Goal: Task Accomplishment & Management: Manage account settings

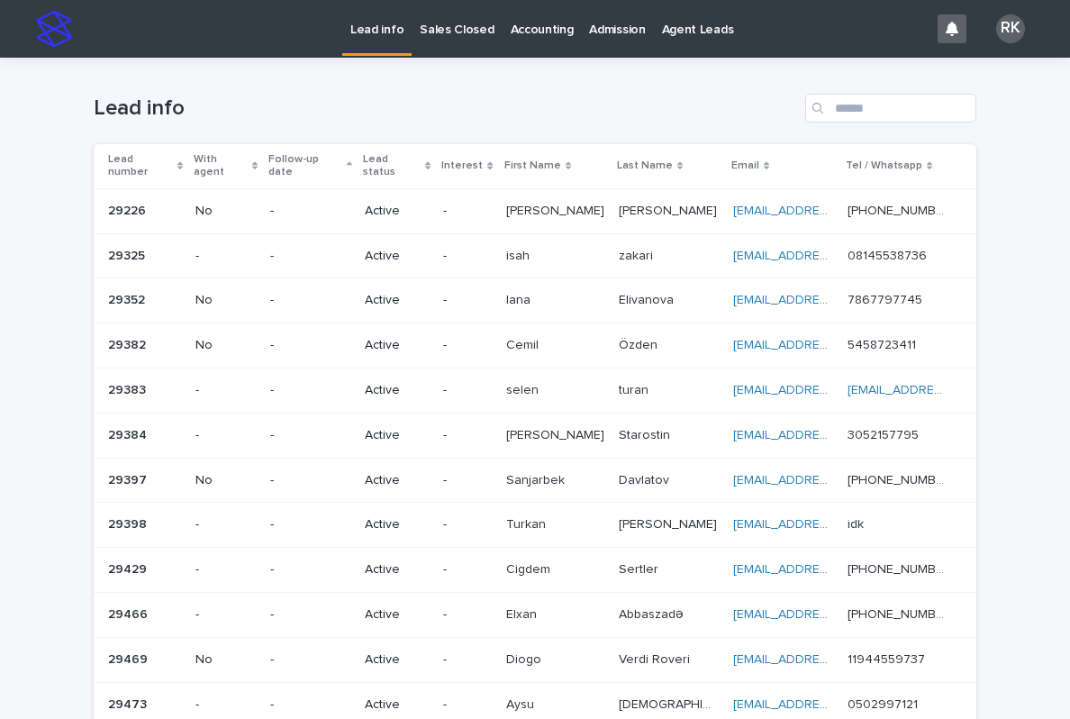
click at [204, 204] on p "No" at bounding box center [225, 211] width 60 height 15
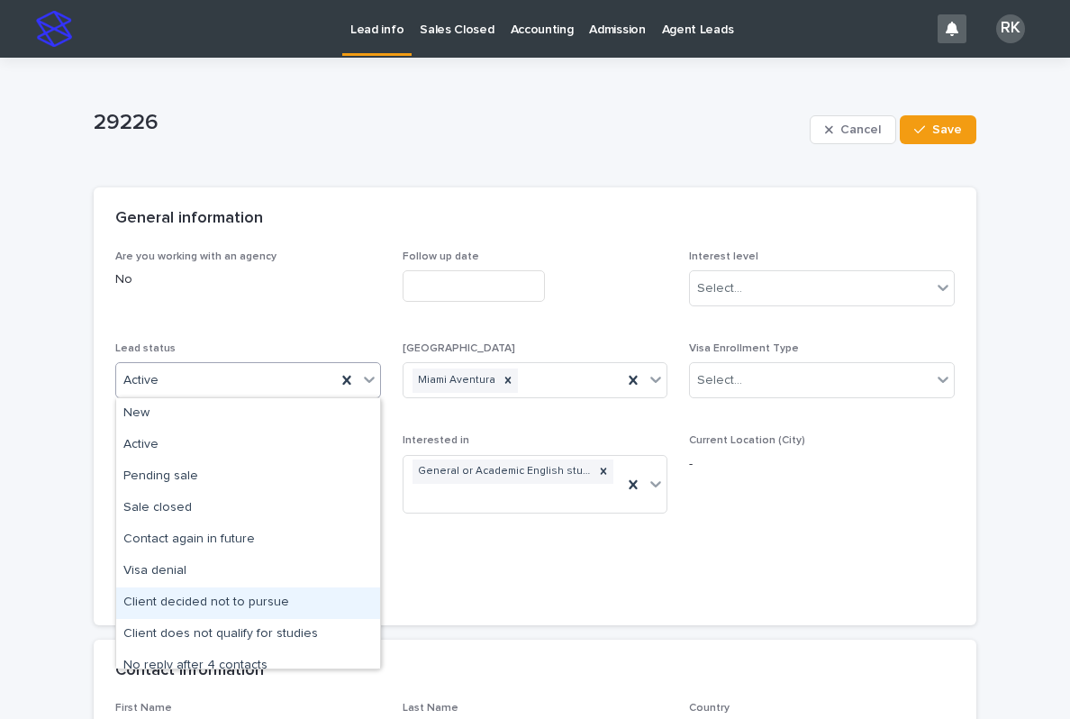
click at [256, 601] on div "Client decided not to pursue" at bounding box center [248, 603] width 264 height 32
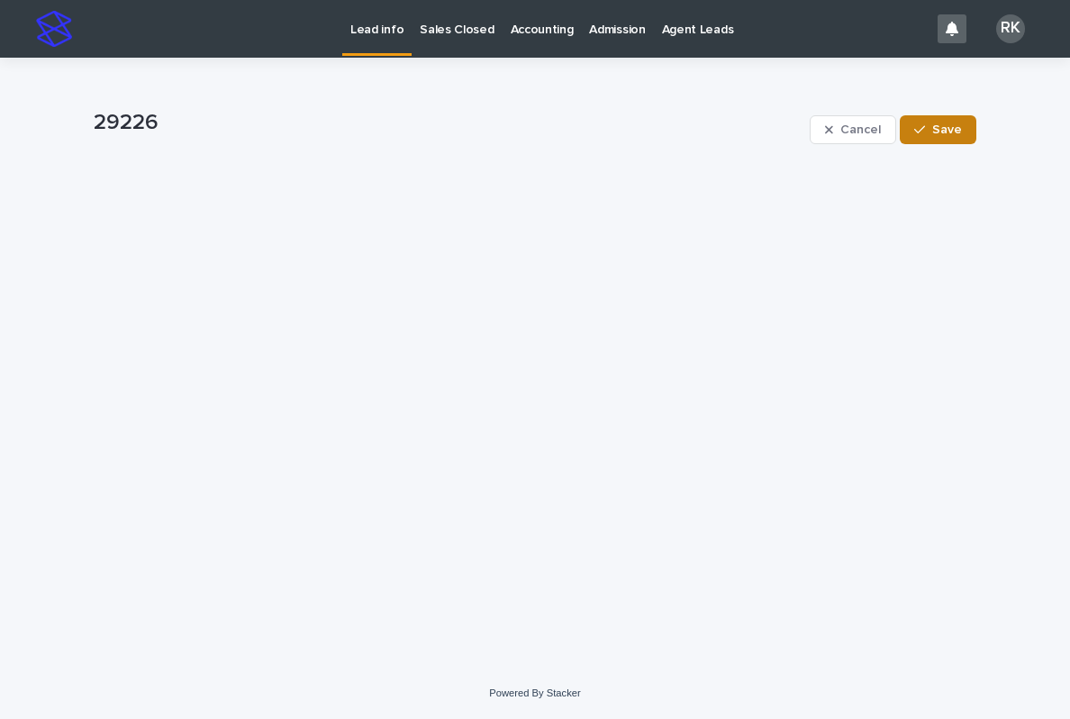
click at [951, 136] on button "Save" at bounding box center [938, 129] width 77 height 29
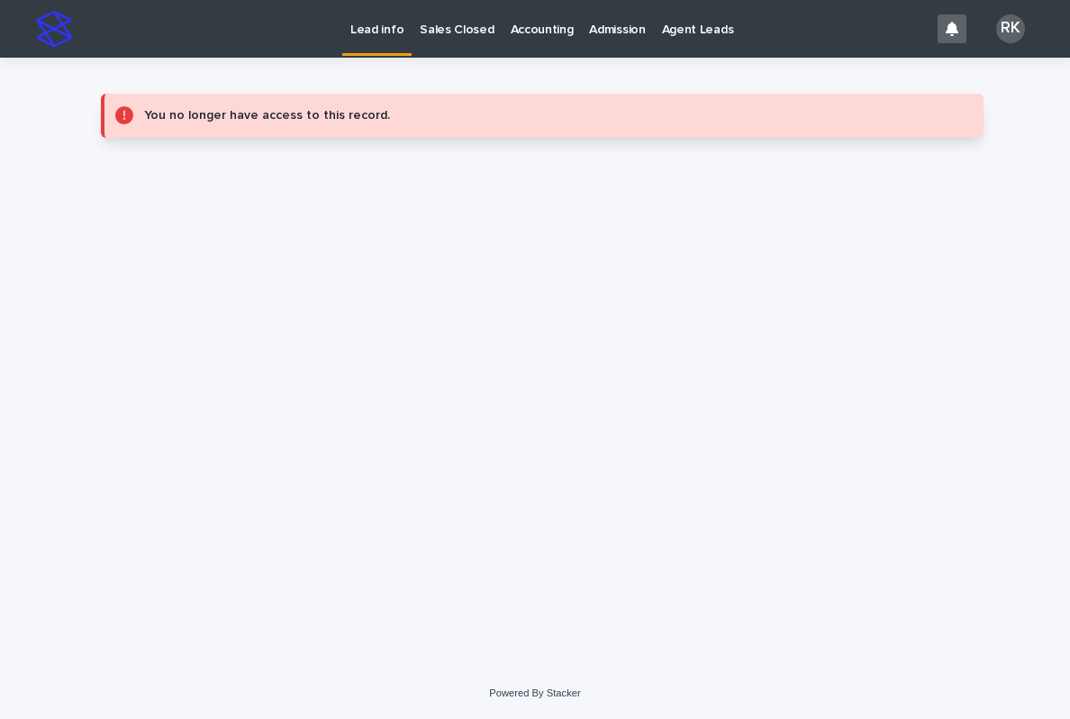
click at [363, 31] on p "Lead info" at bounding box center [376, 19] width 53 height 38
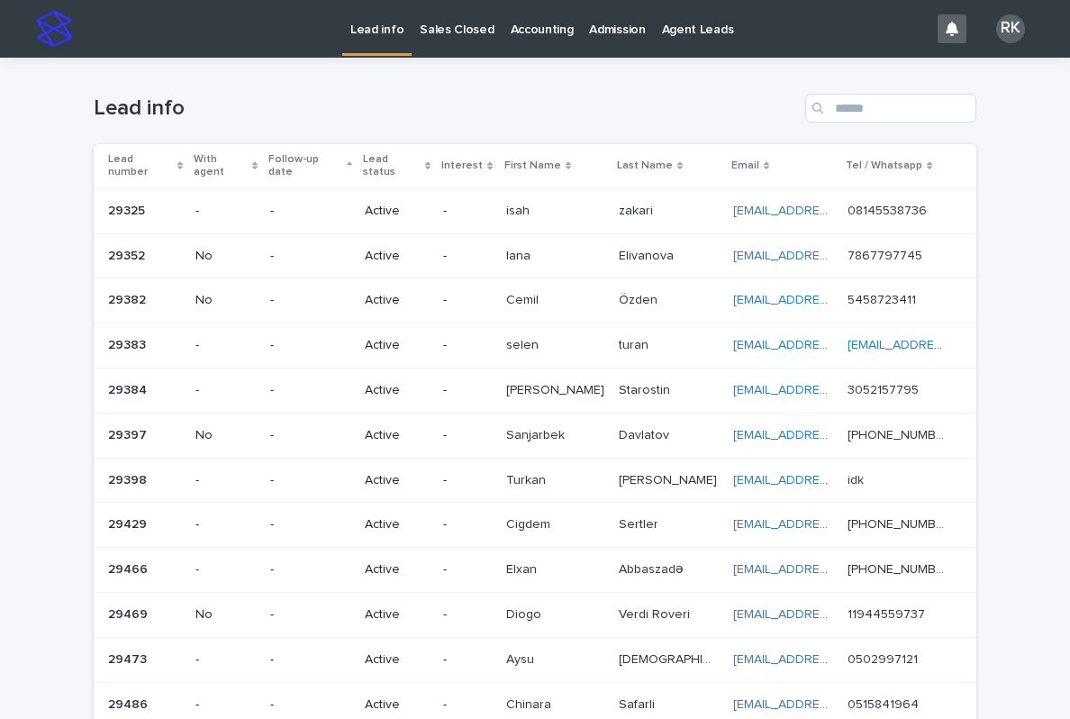
click at [659, 217] on td "[PERSON_NAME]" at bounding box center [668, 210] width 114 height 45
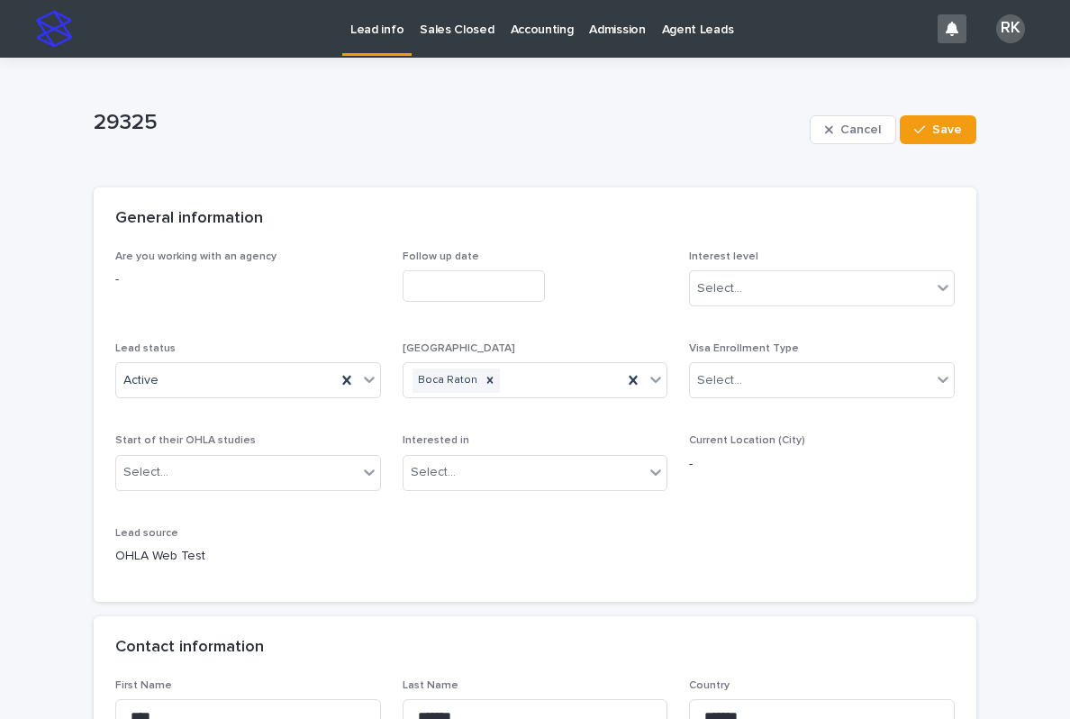
click at [385, 29] on p "Lead info" at bounding box center [376, 19] width 53 height 38
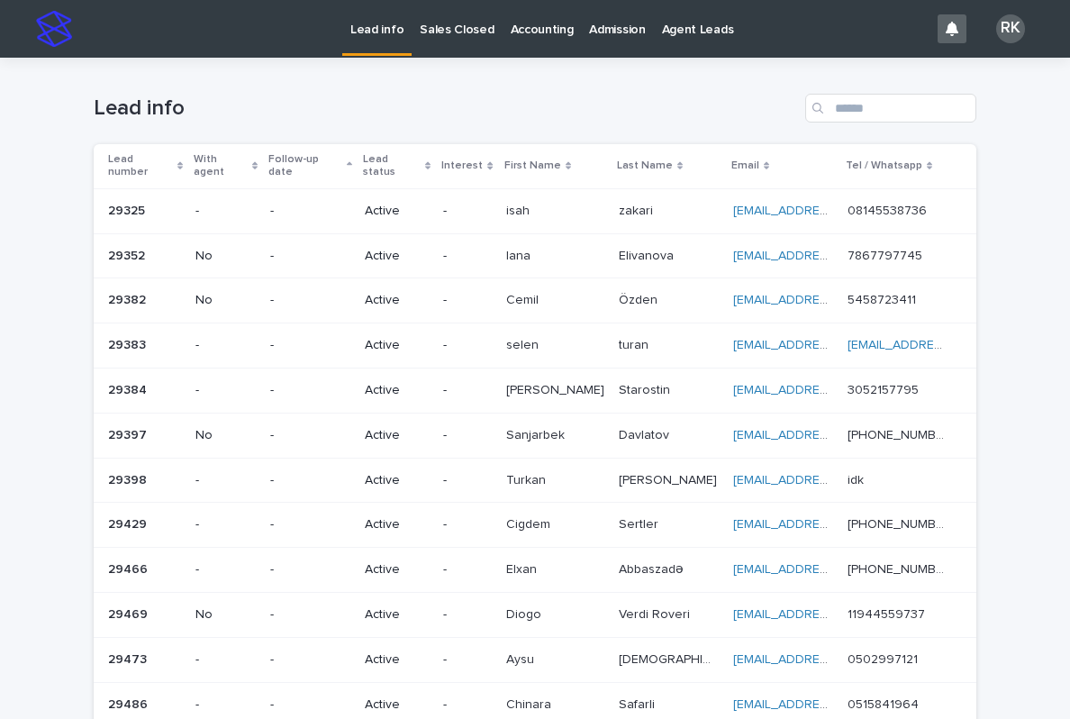
click at [772, 204] on link "[EMAIL_ADDRESS][DOMAIN_NAME]" at bounding box center [835, 210] width 204 height 13
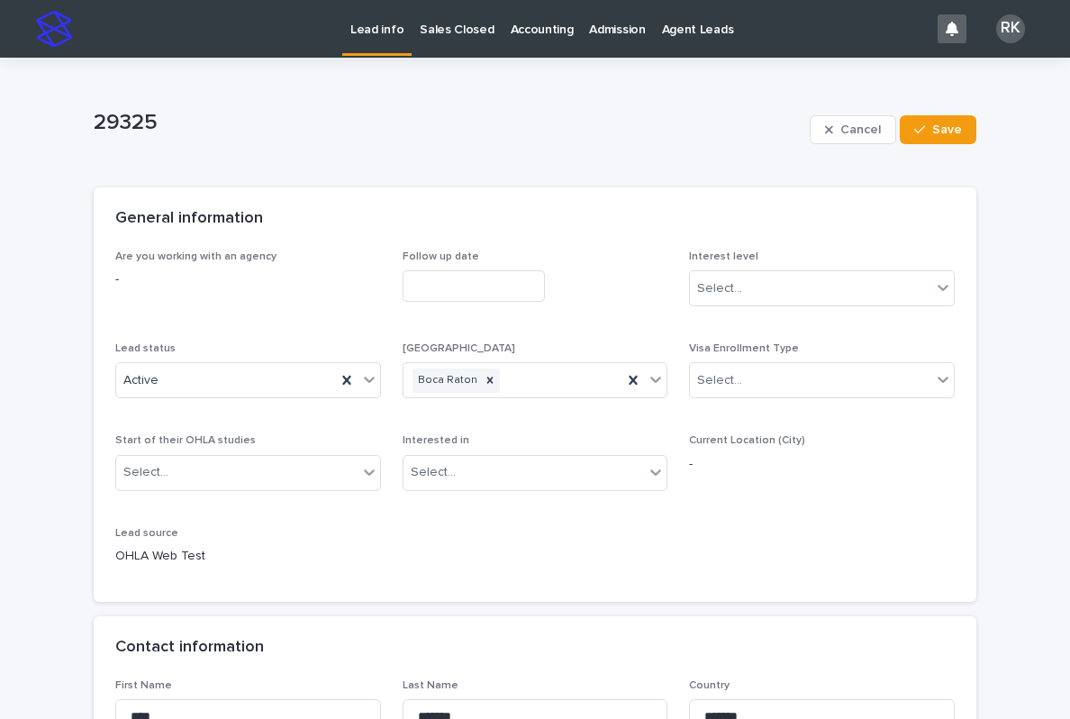
click at [360, 18] on p "Lead info" at bounding box center [376, 19] width 53 height 38
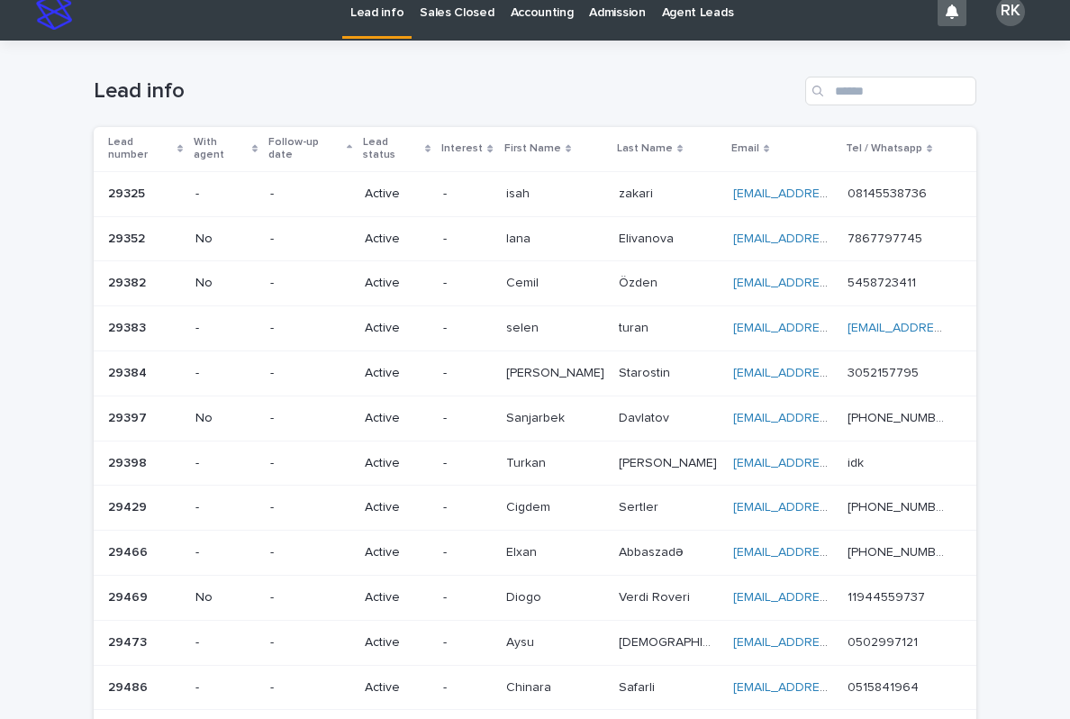
scroll to position [17, 0]
click at [533, 186] on p "isah" at bounding box center [519, 192] width 27 height 19
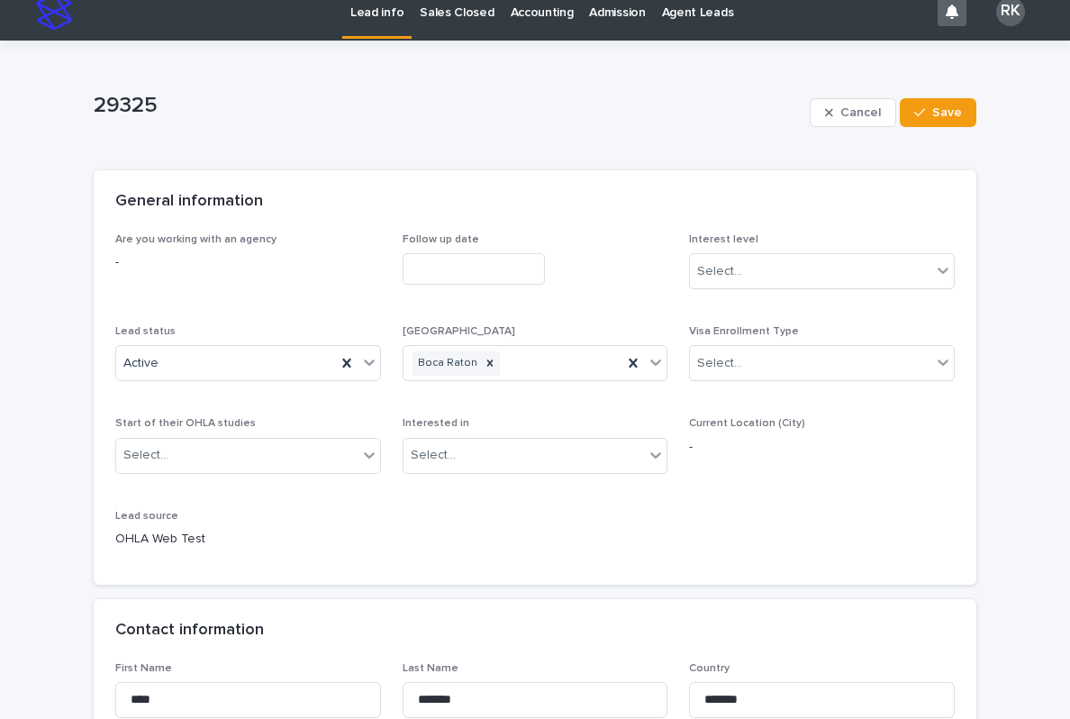
click at [695, 191] on div "General information" at bounding box center [535, 201] width 883 height 63
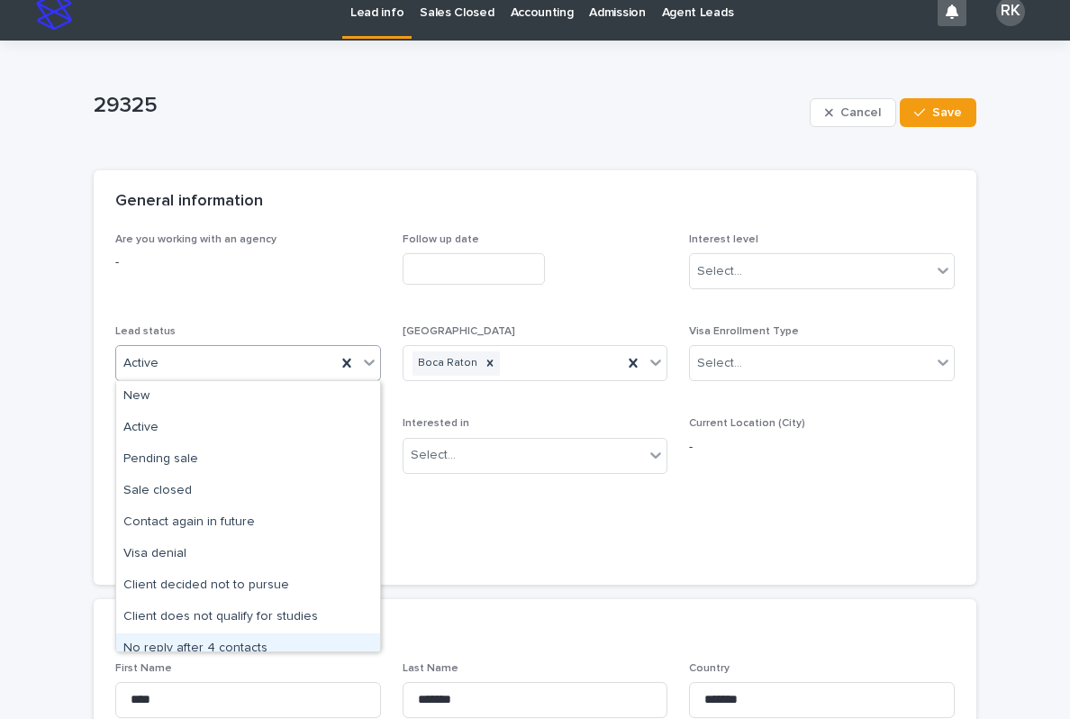
click at [330, 638] on div "No reply after 4 contacts" at bounding box center [248, 649] width 264 height 32
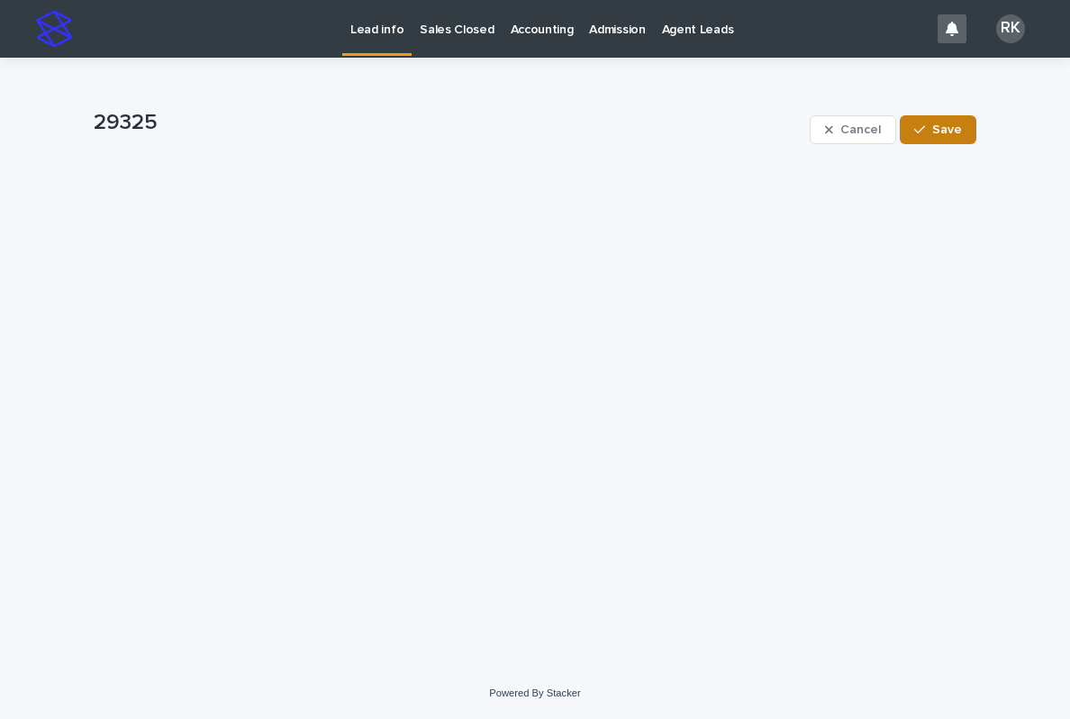
click at [946, 132] on span "Save" at bounding box center [947, 129] width 30 height 13
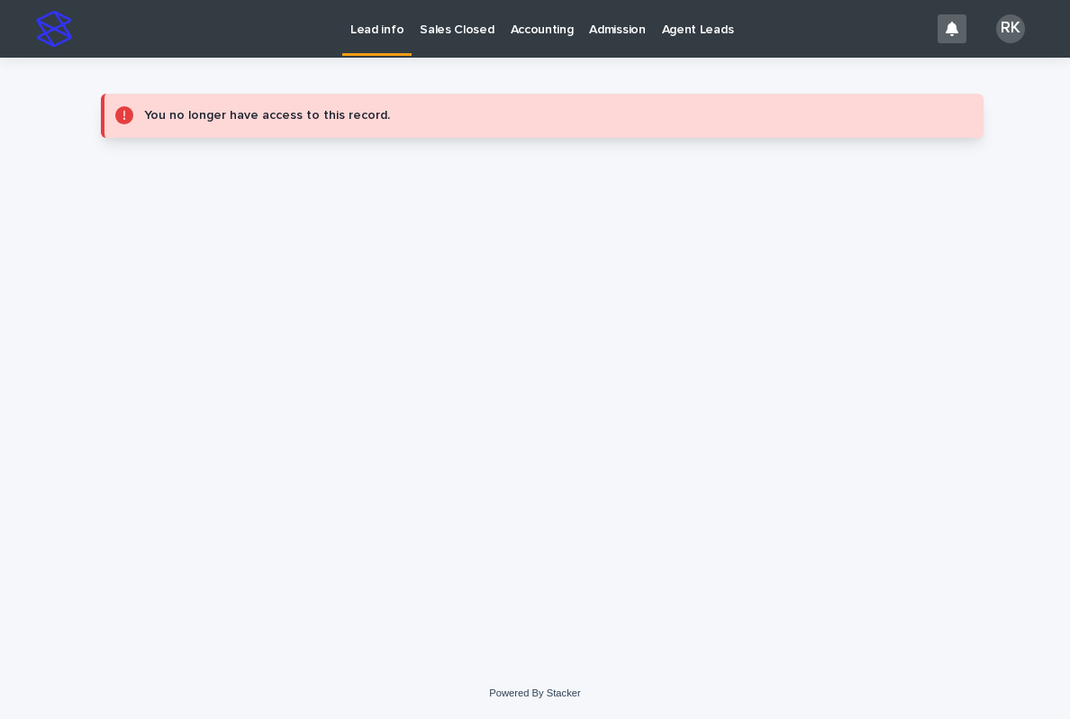
click at [375, 42] on link "Lead info" at bounding box center [376, 26] width 69 height 53
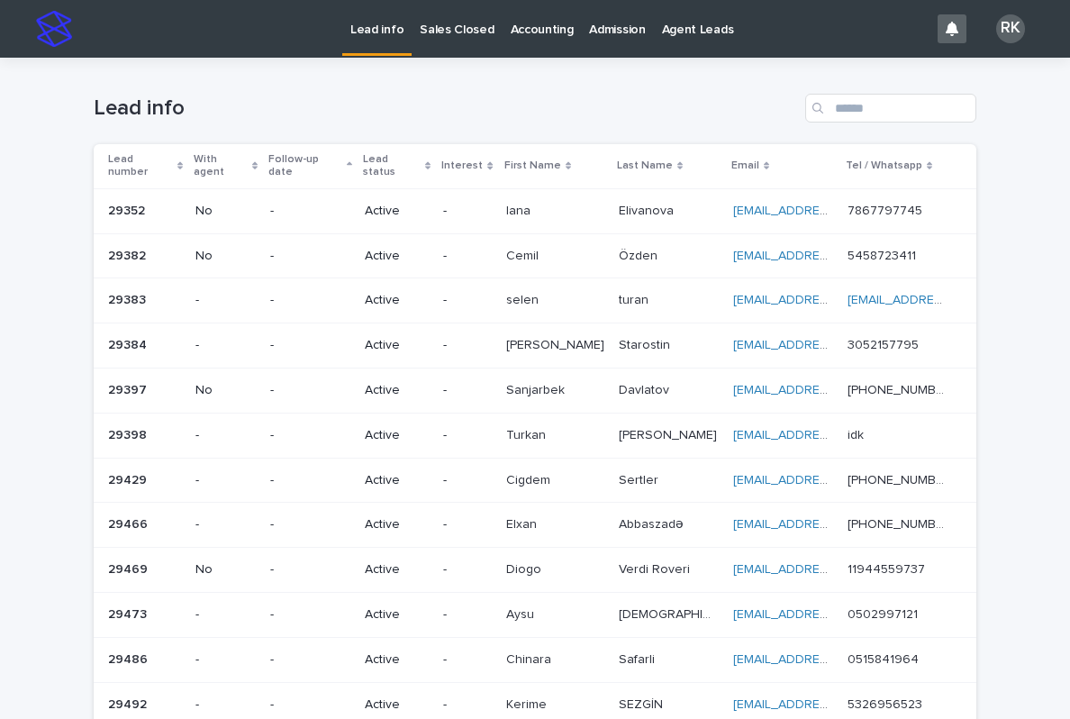
click at [624, 200] on p "Elivanova" at bounding box center [648, 209] width 59 height 19
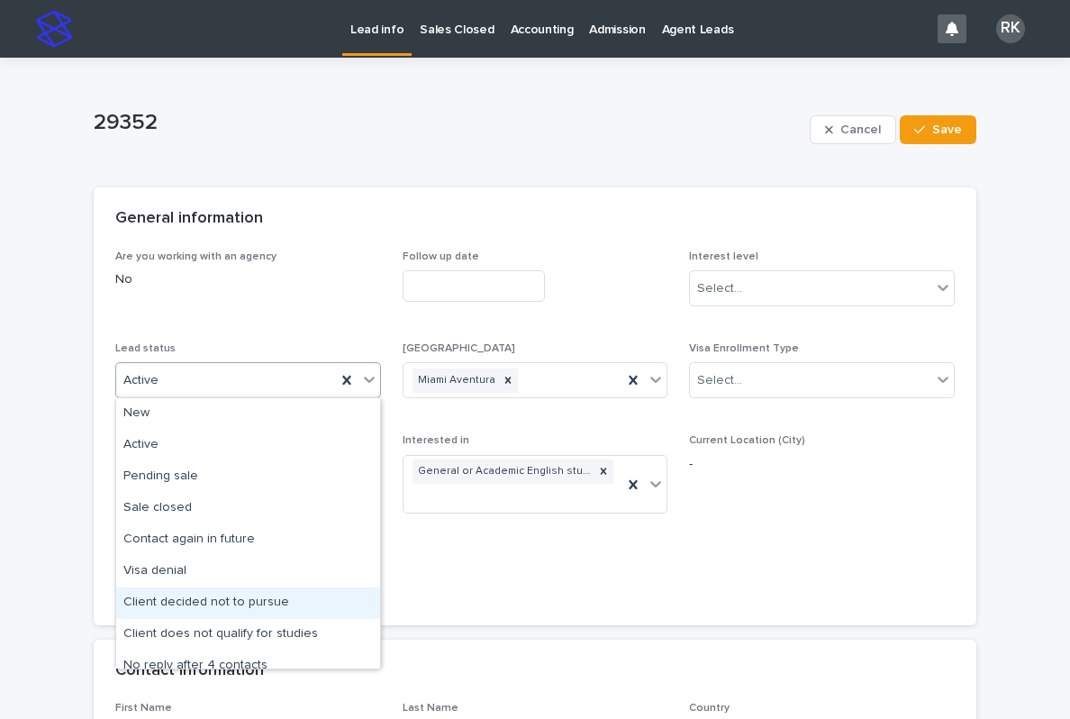
click at [264, 596] on div "Client decided not to pursue" at bounding box center [248, 603] width 264 height 32
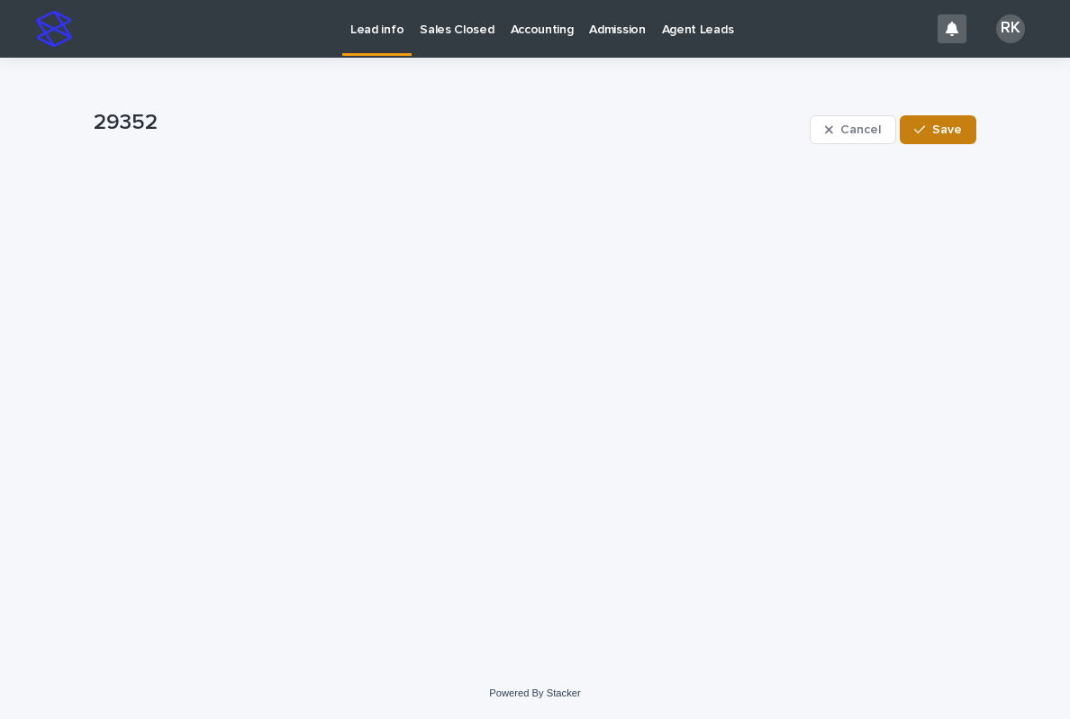
click at [937, 129] on span "Save" at bounding box center [947, 129] width 30 height 13
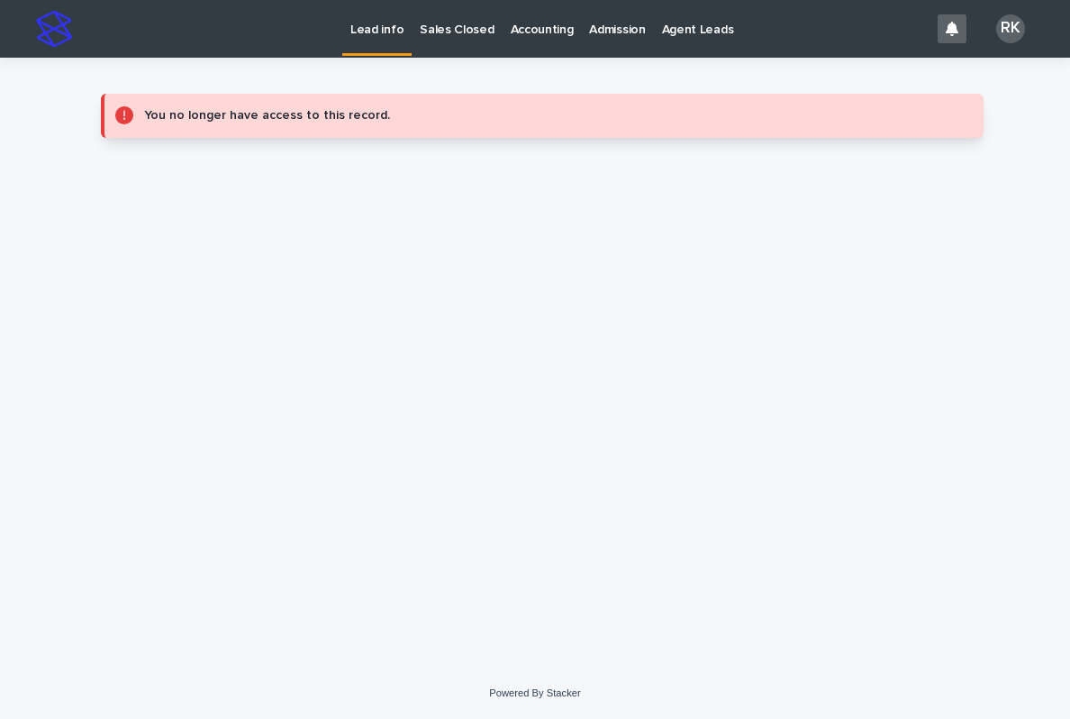
click at [381, 32] on p "Lead info" at bounding box center [376, 19] width 53 height 38
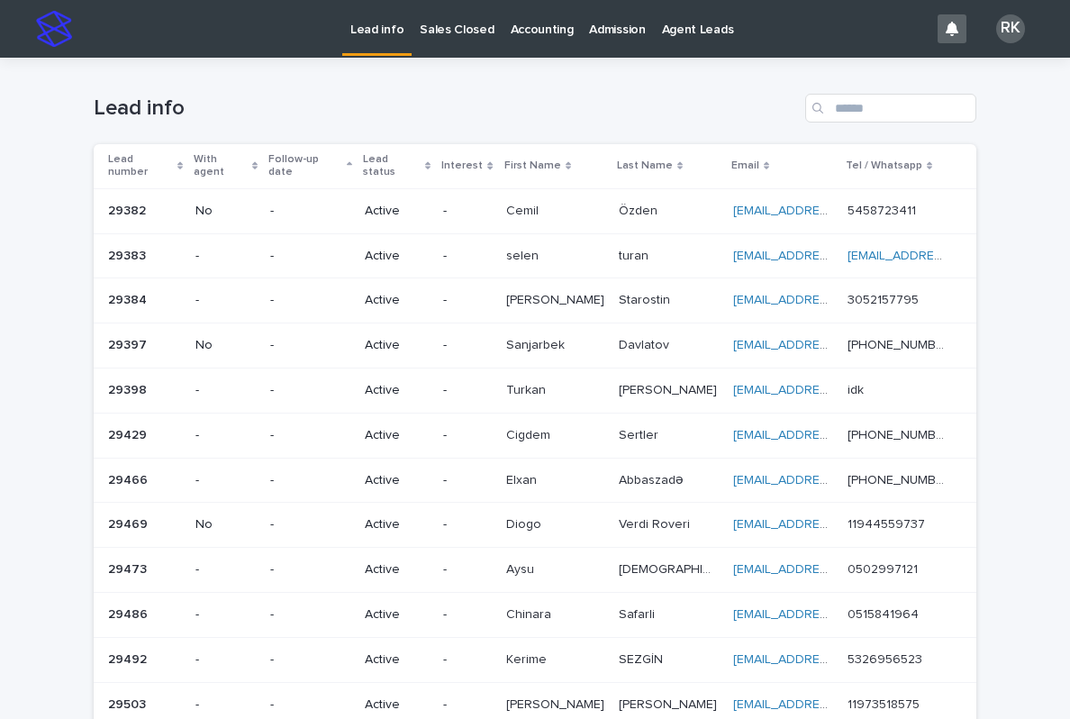
click at [636, 200] on p "Özden" at bounding box center [640, 209] width 42 height 19
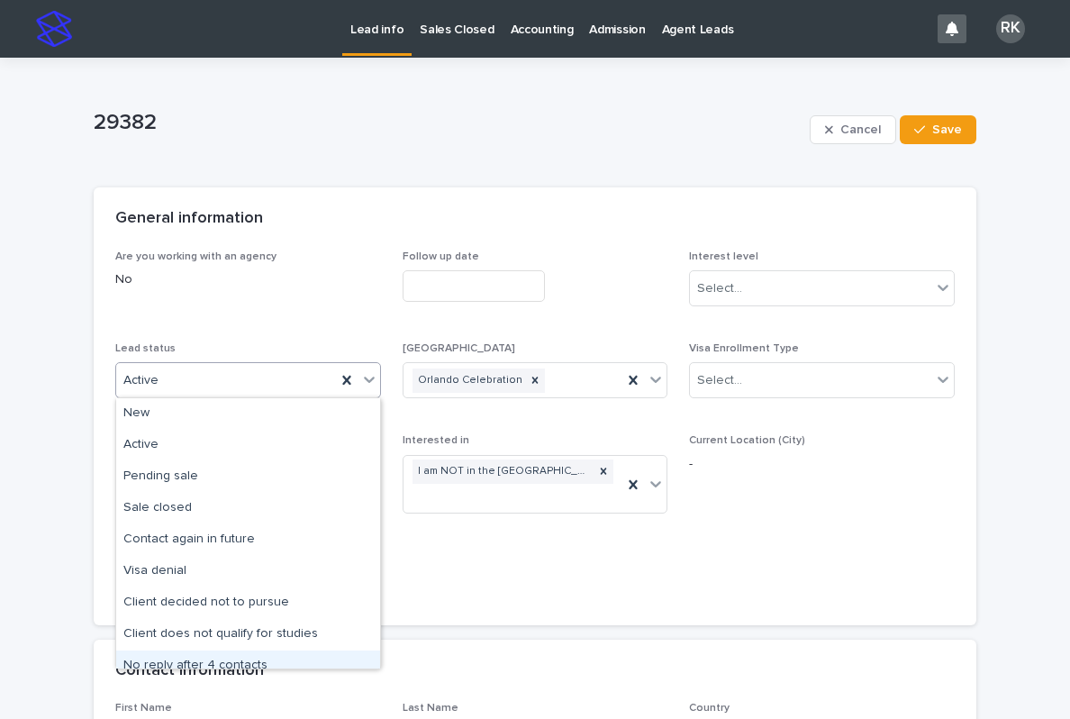
click at [222, 659] on div "No reply after 4 contacts" at bounding box center [248, 666] width 264 height 32
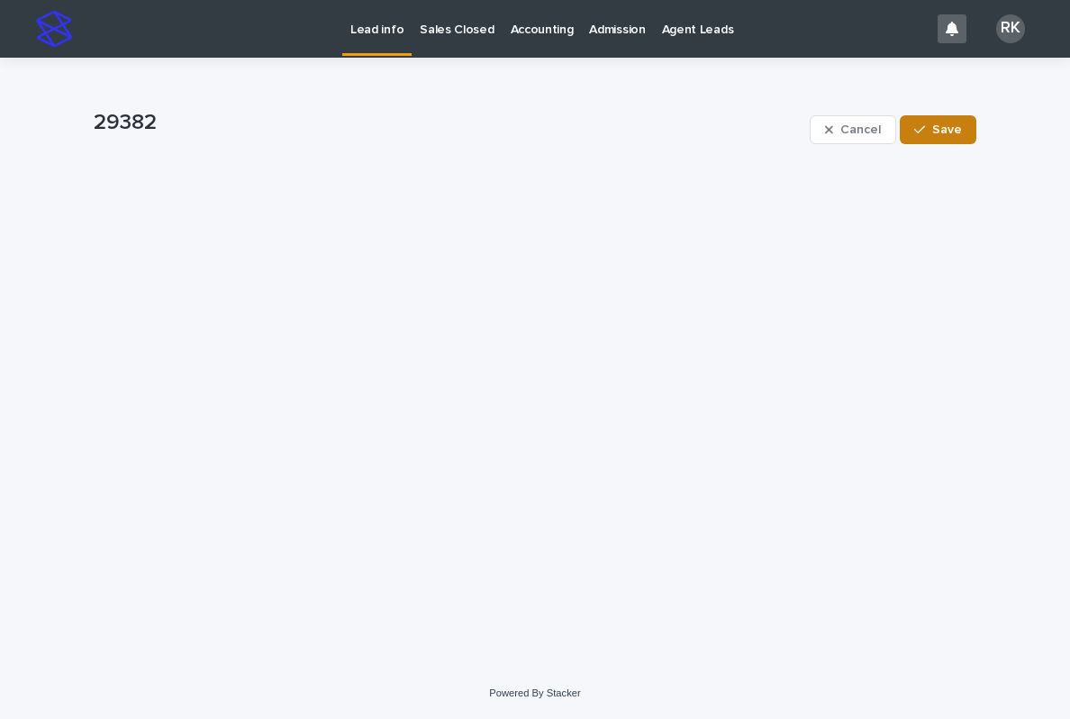
click at [931, 132] on div "button" at bounding box center [923, 129] width 18 height 13
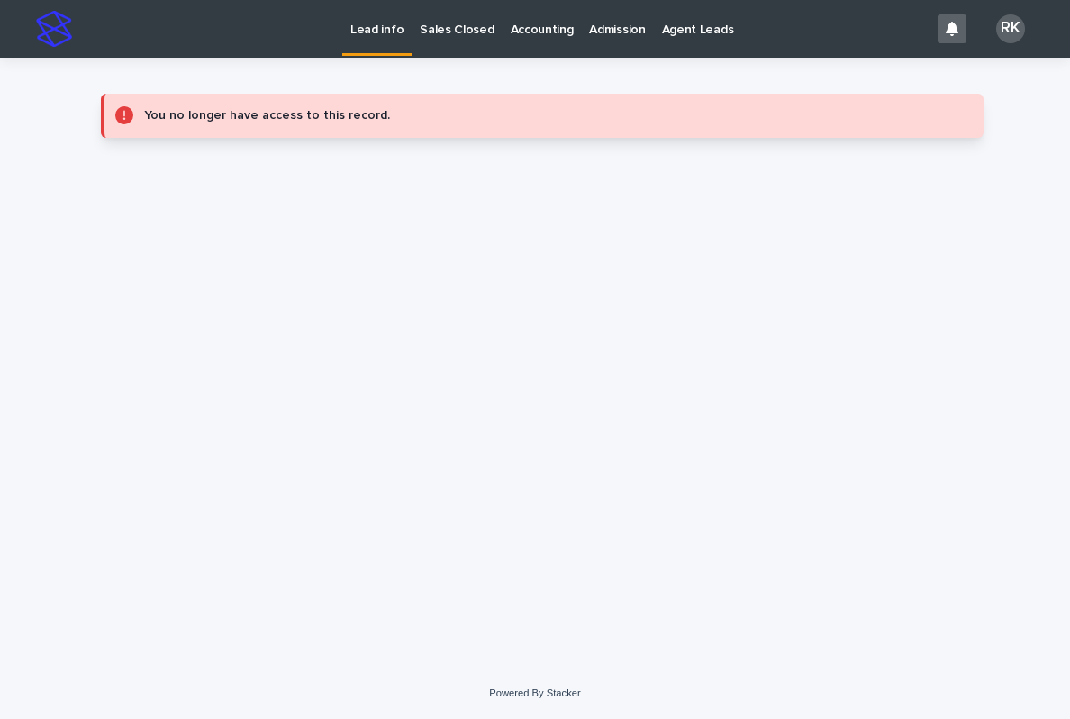
click at [366, 41] on link "Lead info" at bounding box center [376, 26] width 69 height 53
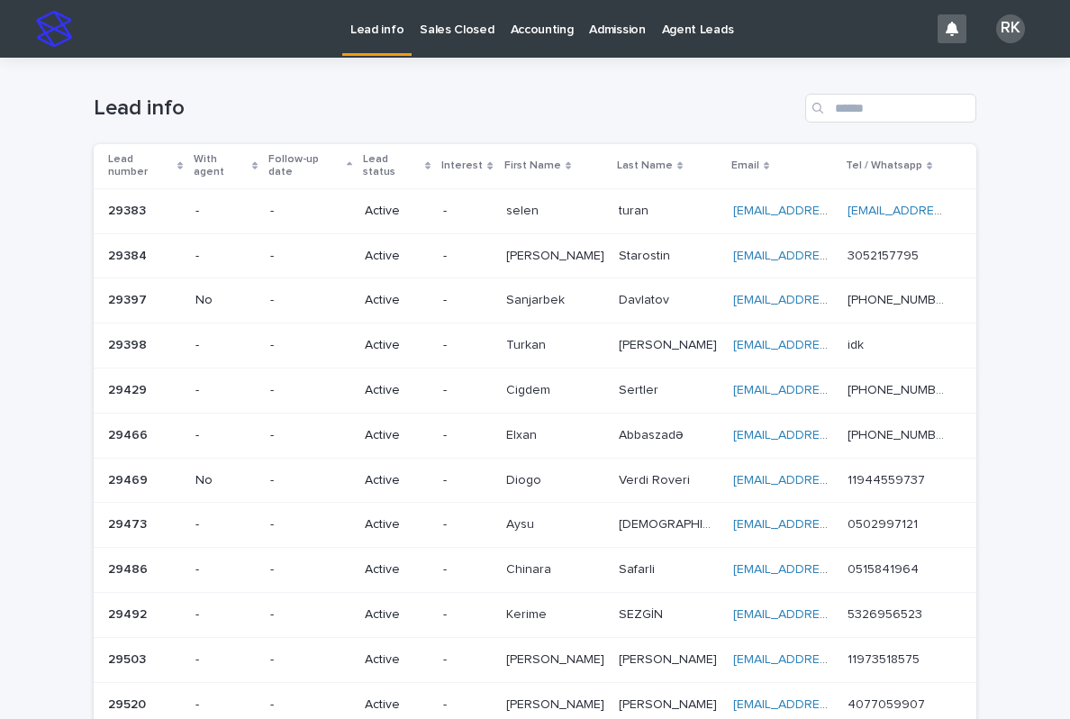
click at [656, 209] on div "[PERSON_NAME]" at bounding box center [669, 211] width 100 height 30
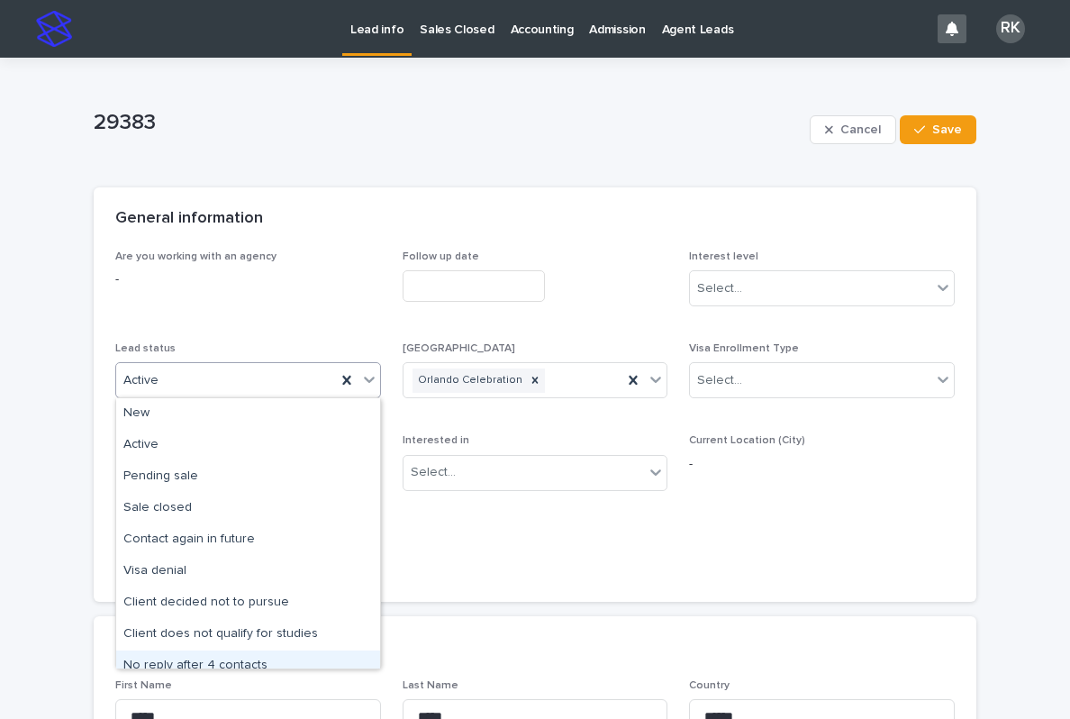
click at [212, 659] on div "No reply after 4 contacts" at bounding box center [248, 666] width 264 height 32
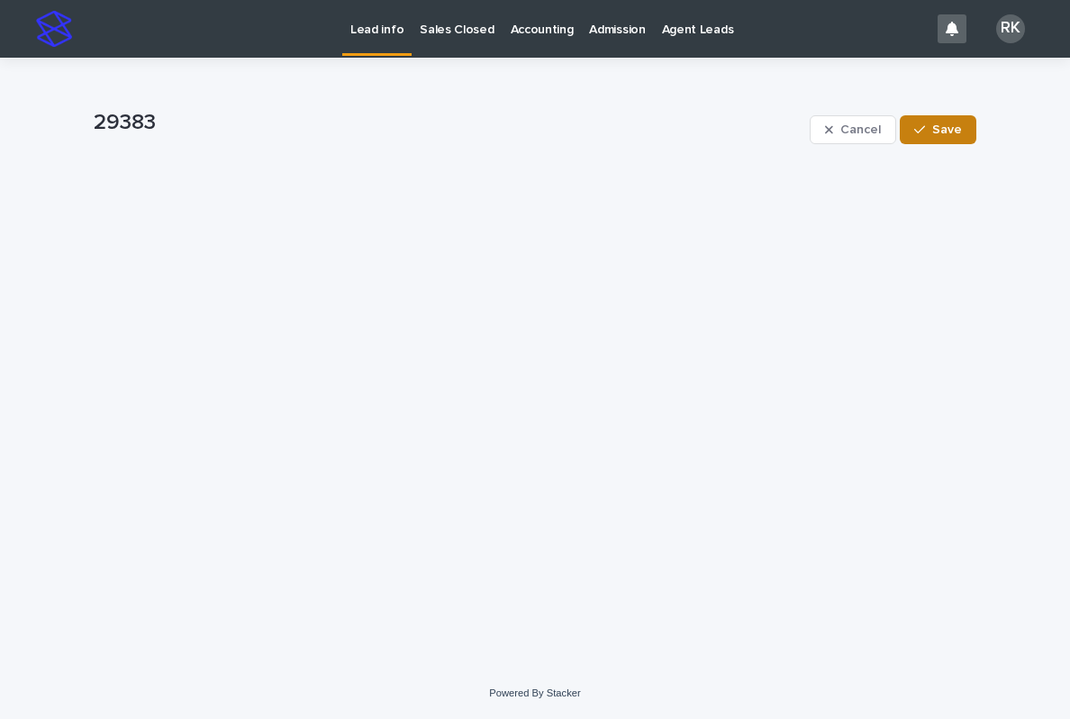
click at [948, 139] on button "Save" at bounding box center [938, 129] width 77 height 29
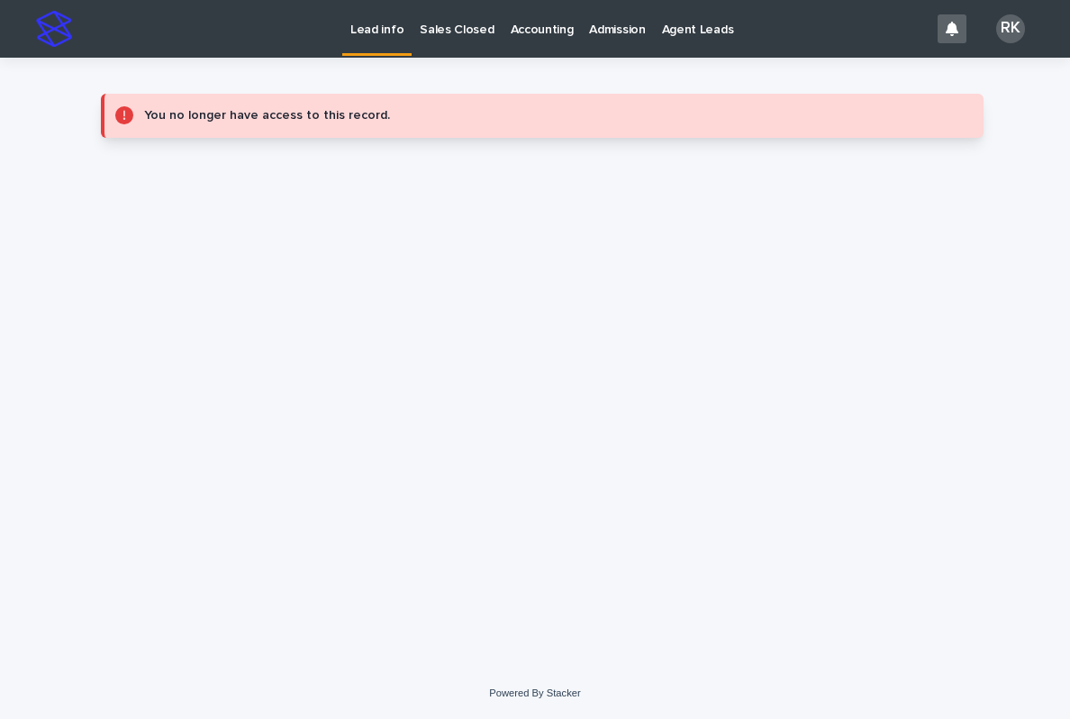
click at [349, 43] on link "Lead info" at bounding box center [376, 26] width 69 height 53
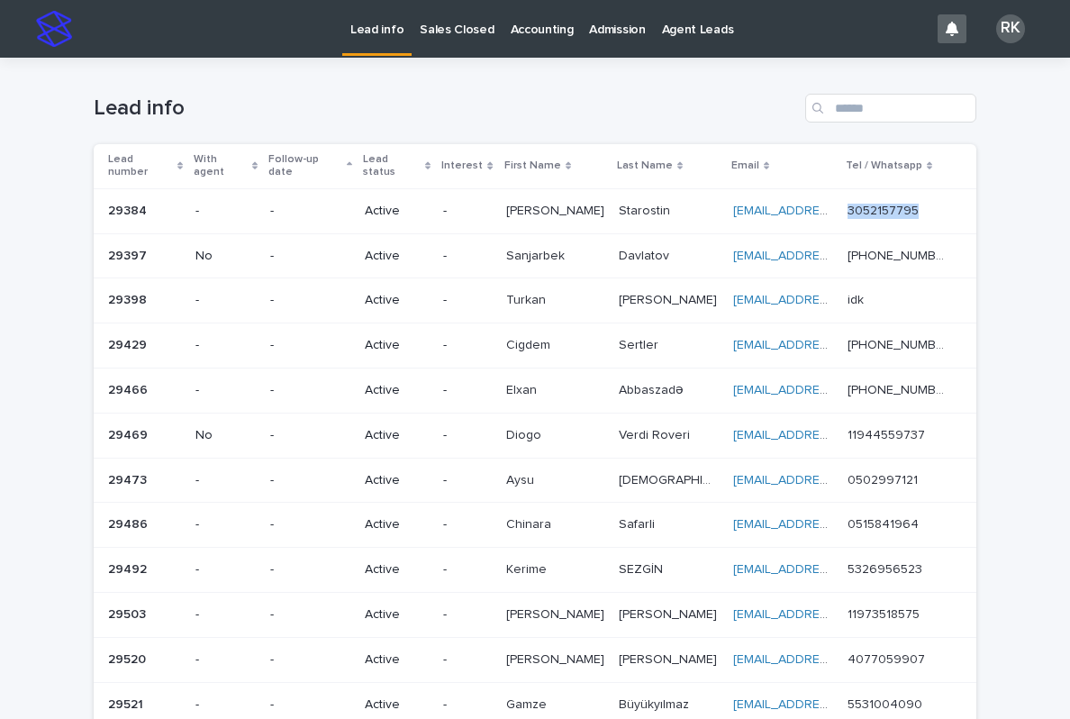
copy p "3052157795"
click at [469, 192] on td "-" at bounding box center [467, 210] width 62 height 45
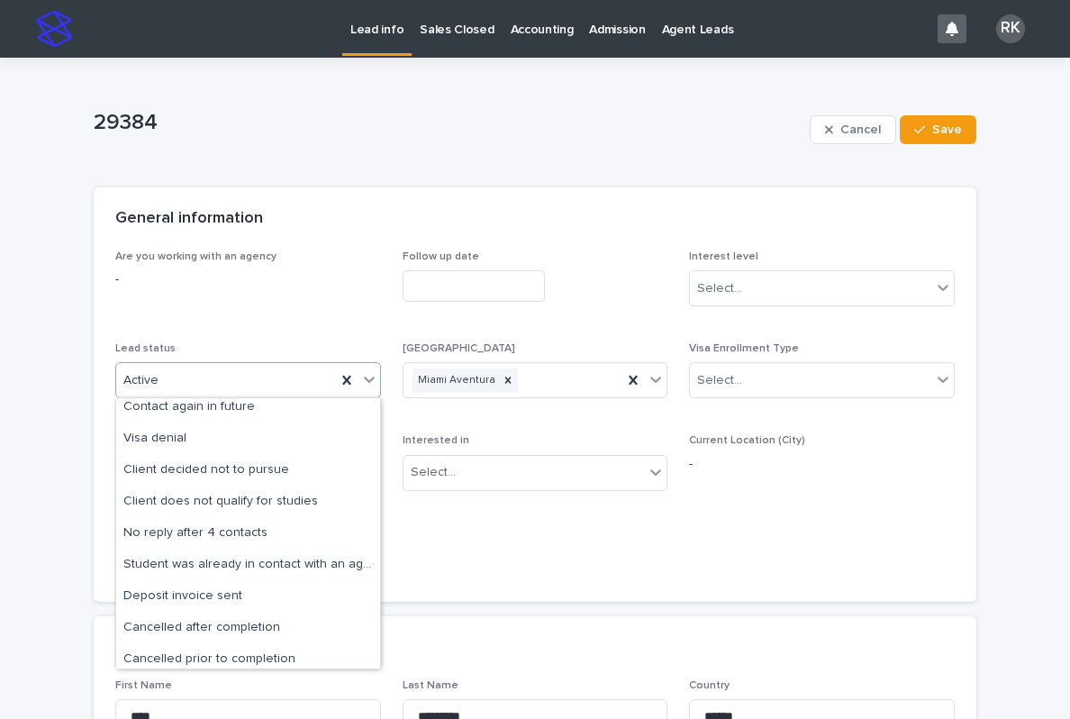
scroll to position [133, 0]
click at [283, 530] on div "No reply after 4 contacts" at bounding box center [248, 533] width 264 height 32
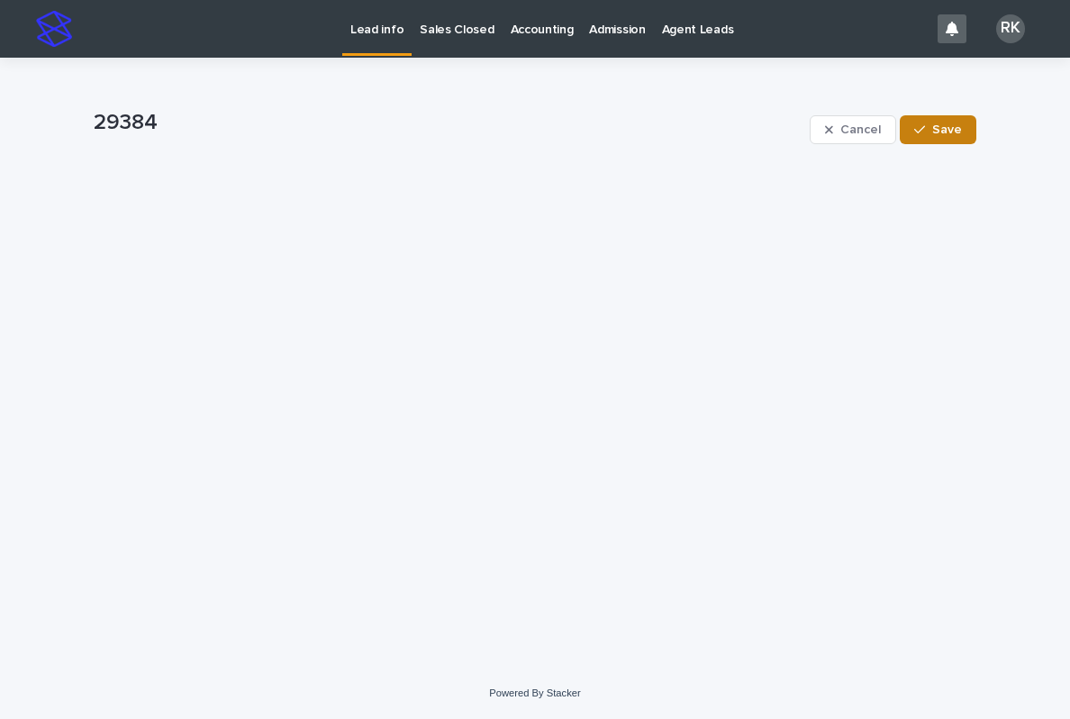
click at [937, 131] on span "Save" at bounding box center [947, 129] width 30 height 13
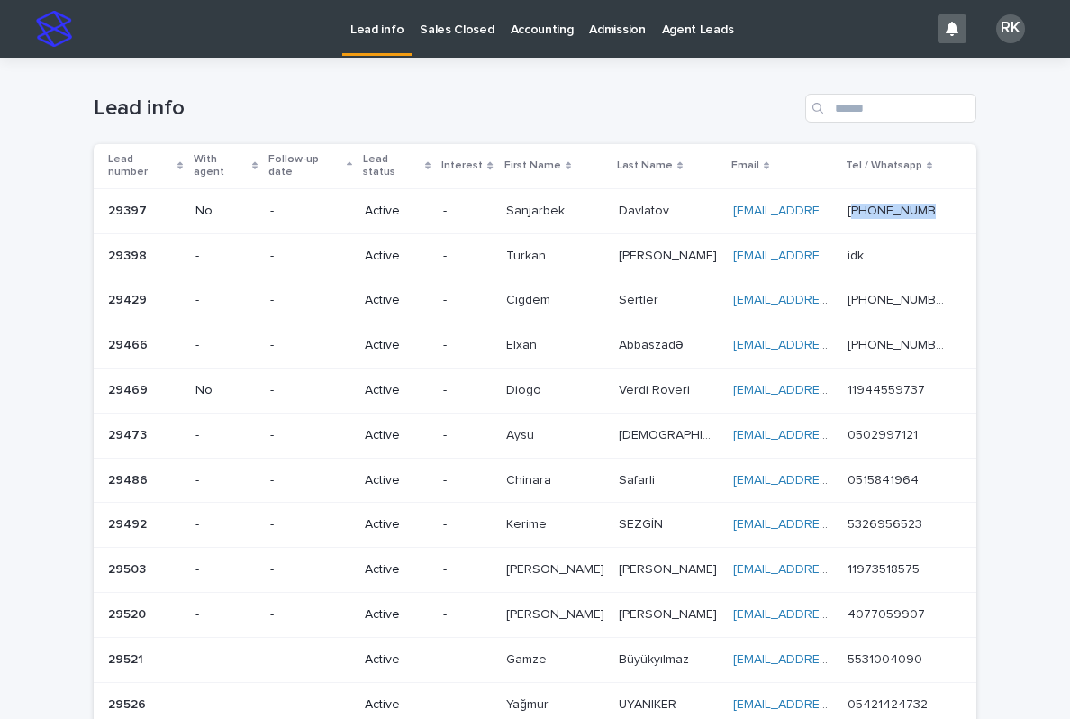
click at [498, 145] on th "Interest" at bounding box center [467, 166] width 62 height 44
copy p "998943541996"
click at [498, 188] on td "-" at bounding box center [467, 210] width 62 height 45
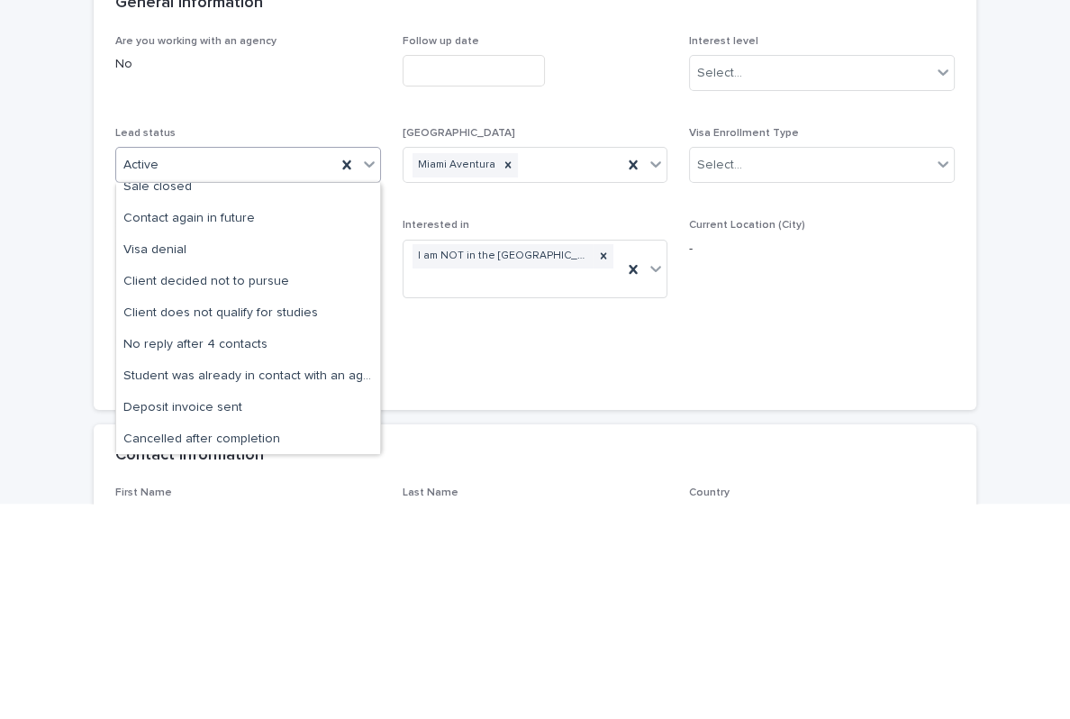
scroll to position [109, 0]
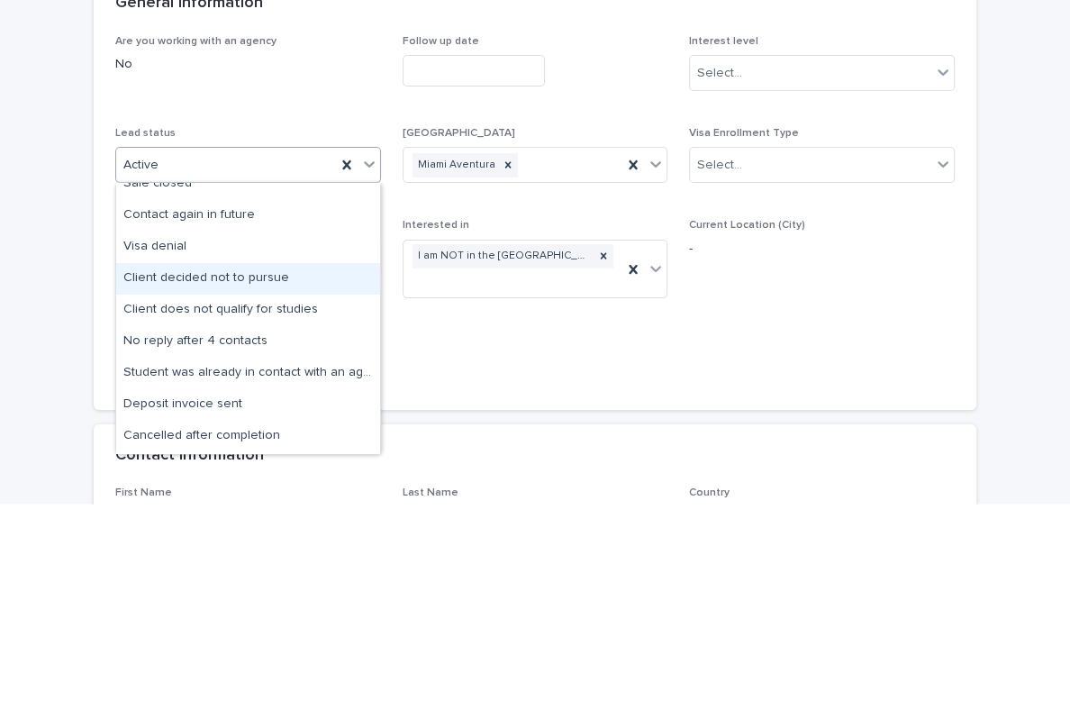
click at [288, 478] on div "Client decided not to pursue" at bounding box center [248, 494] width 264 height 32
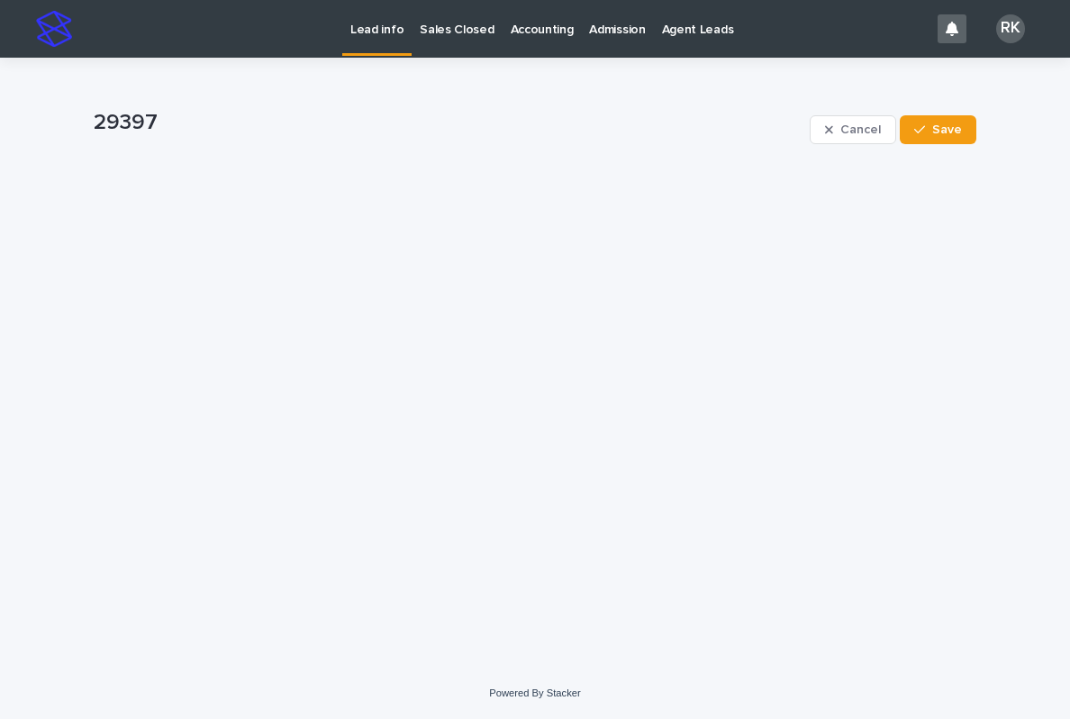
click at [937, 131] on span "Save" at bounding box center [947, 129] width 30 height 13
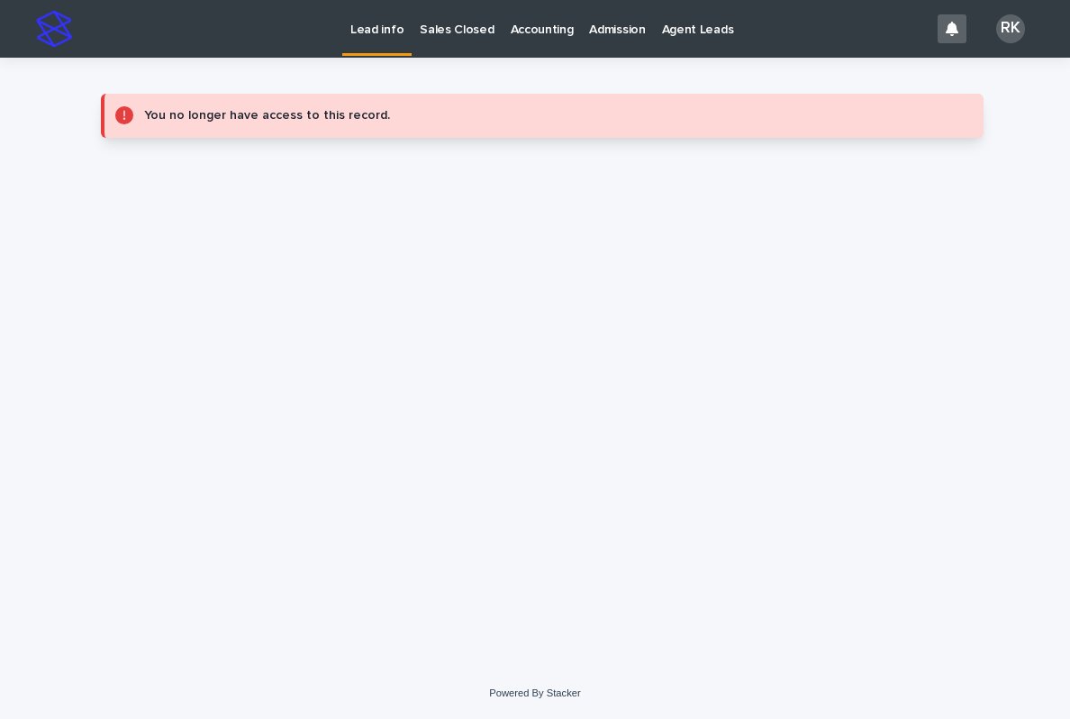
click at [365, 39] on link "Lead info" at bounding box center [376, 26] width 69 height 53
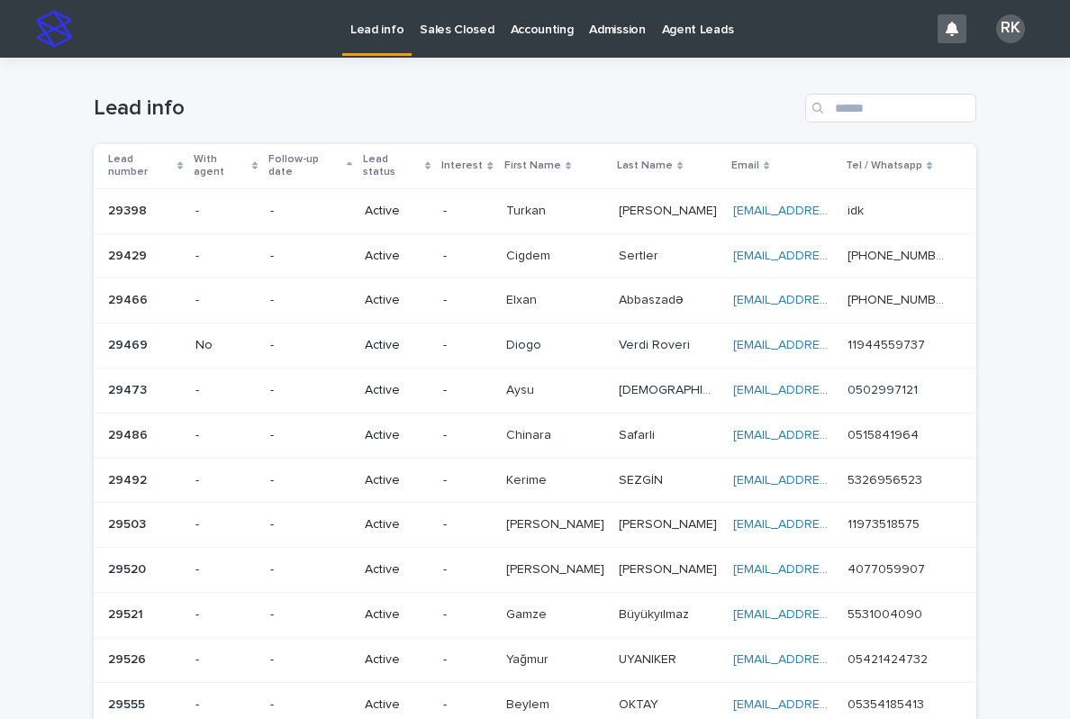
click at [549, 200] on p "Turkan" at bounding box center [527, 209] width 43 height 19
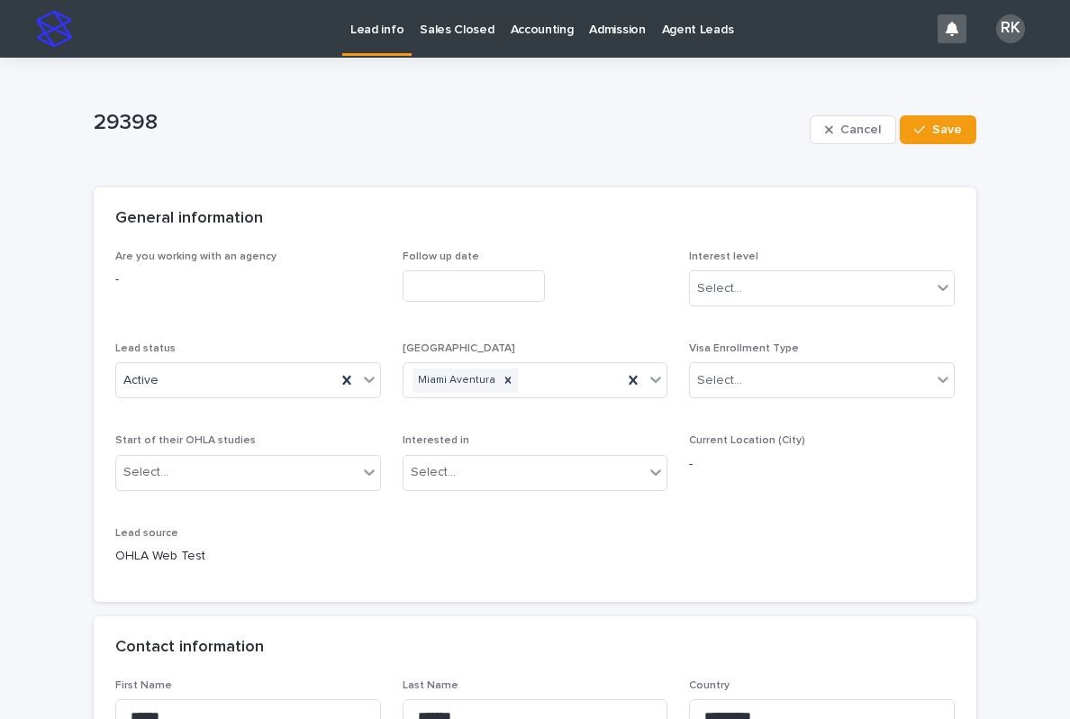
click at [386, 33] on p "Lead info" at bounding box center [376, 19] width 53 height 38
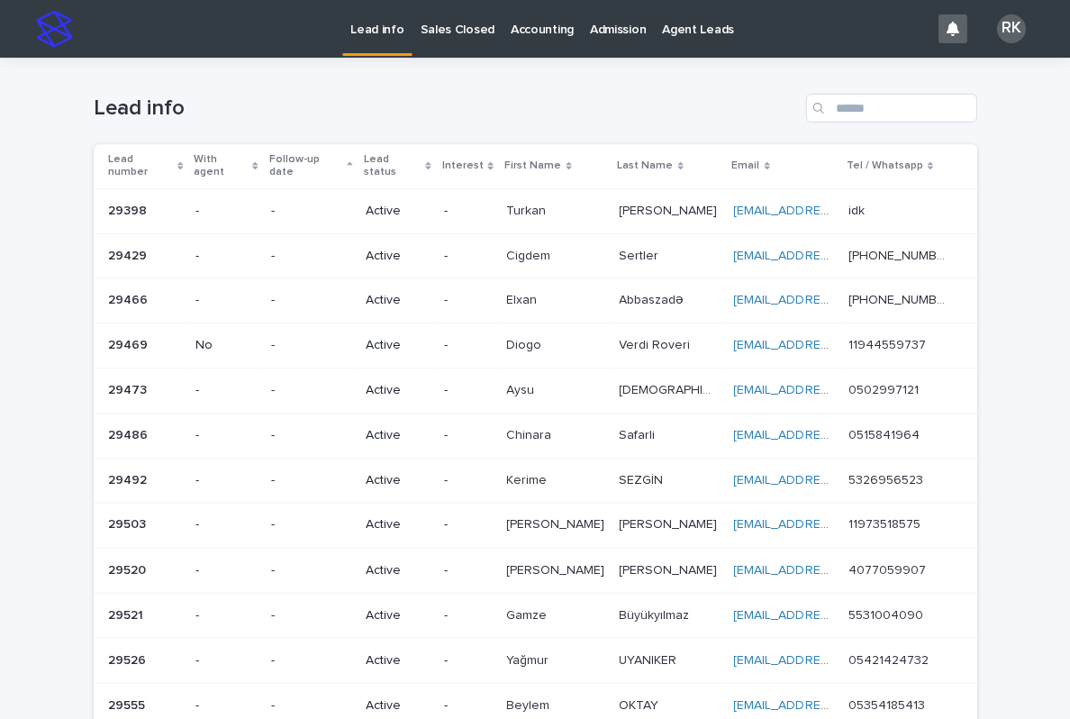
click at [870, 204] on p at bounding box center [897, 211] width 100 height 15
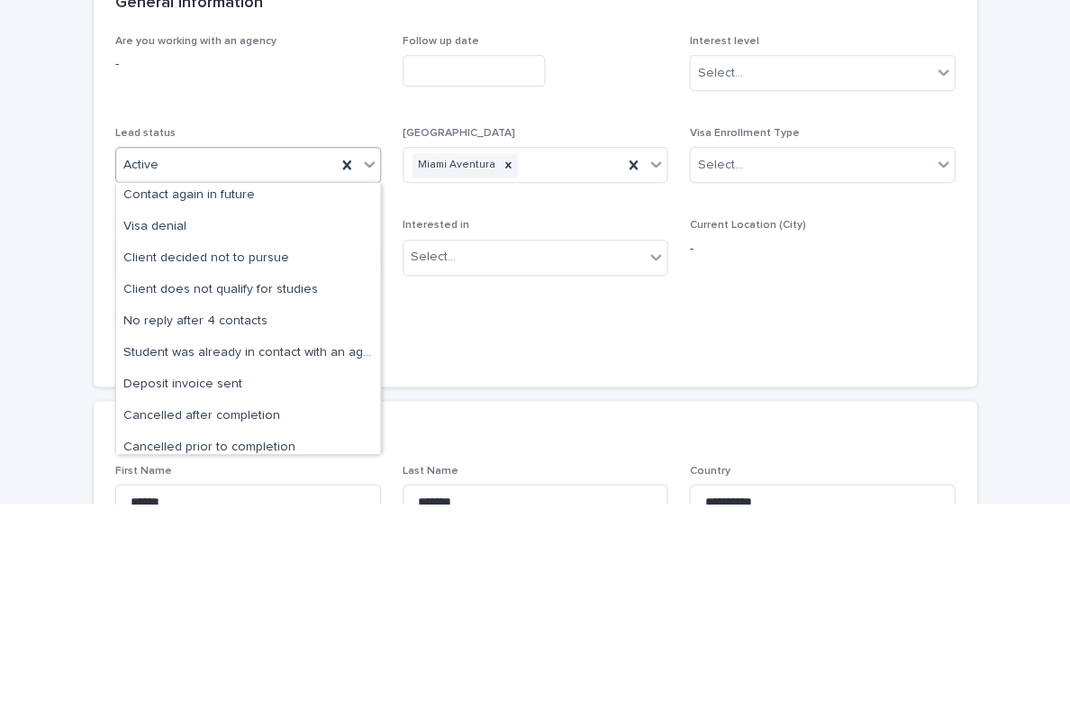
scroll to position [140, 0]
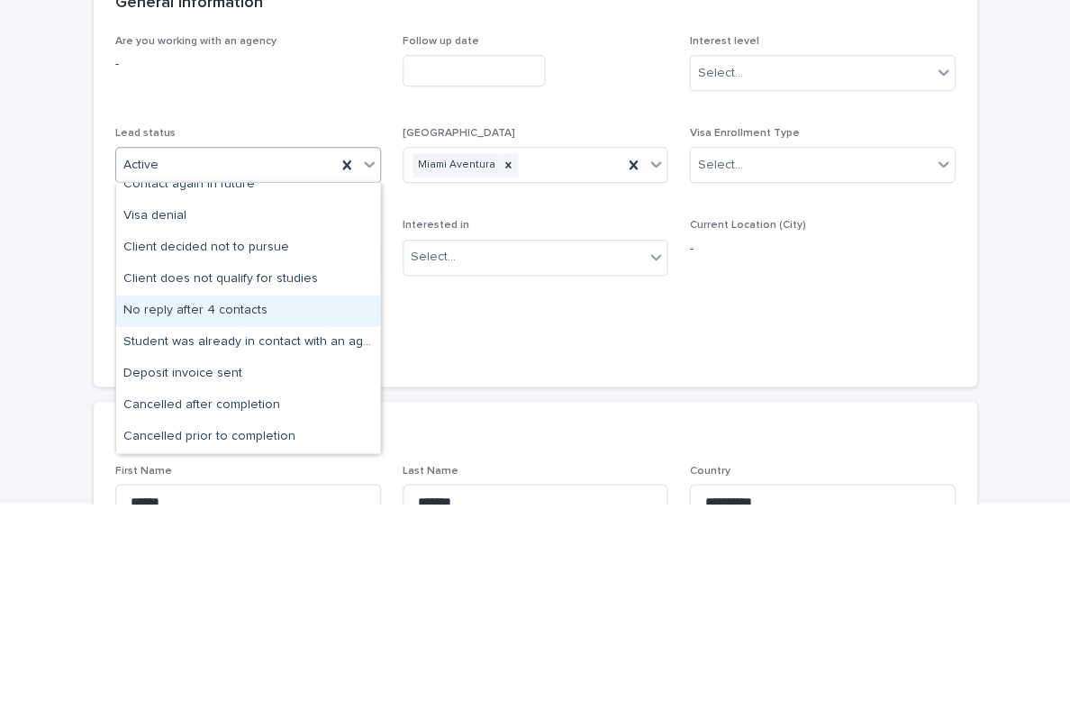
click at [246, 511] on div "No reply after 4 contacts" at bounding box center [248, 527] width 264 height 32
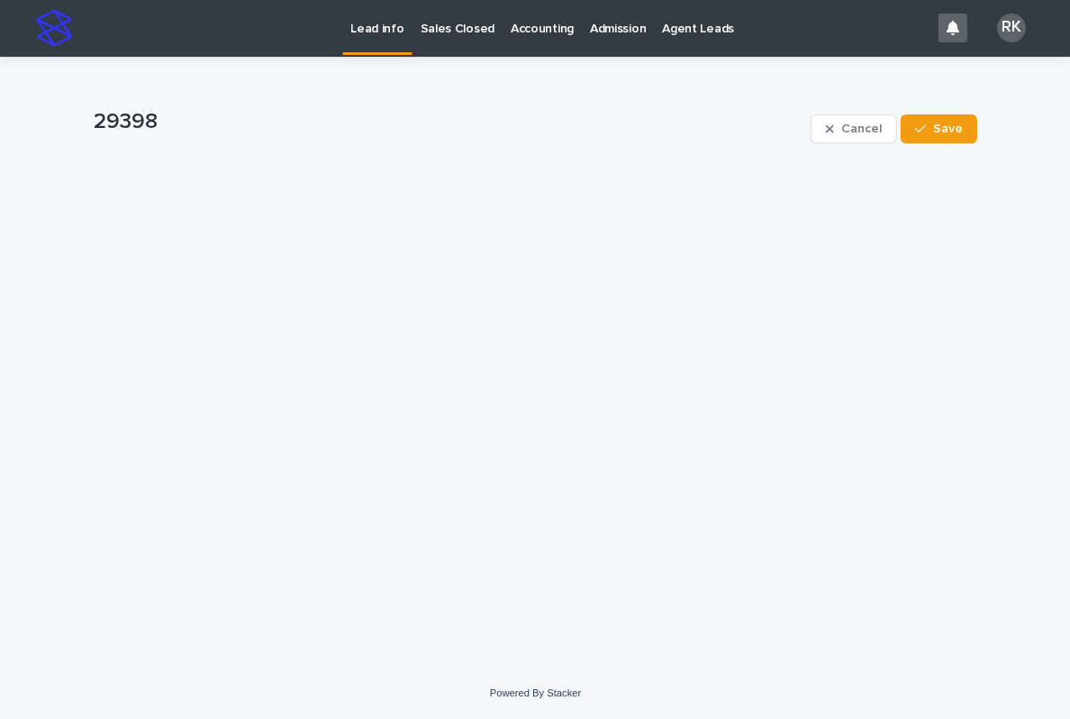
click at [955, 129] on span "Save" at bounding box center [947, 129] width 30 height 13
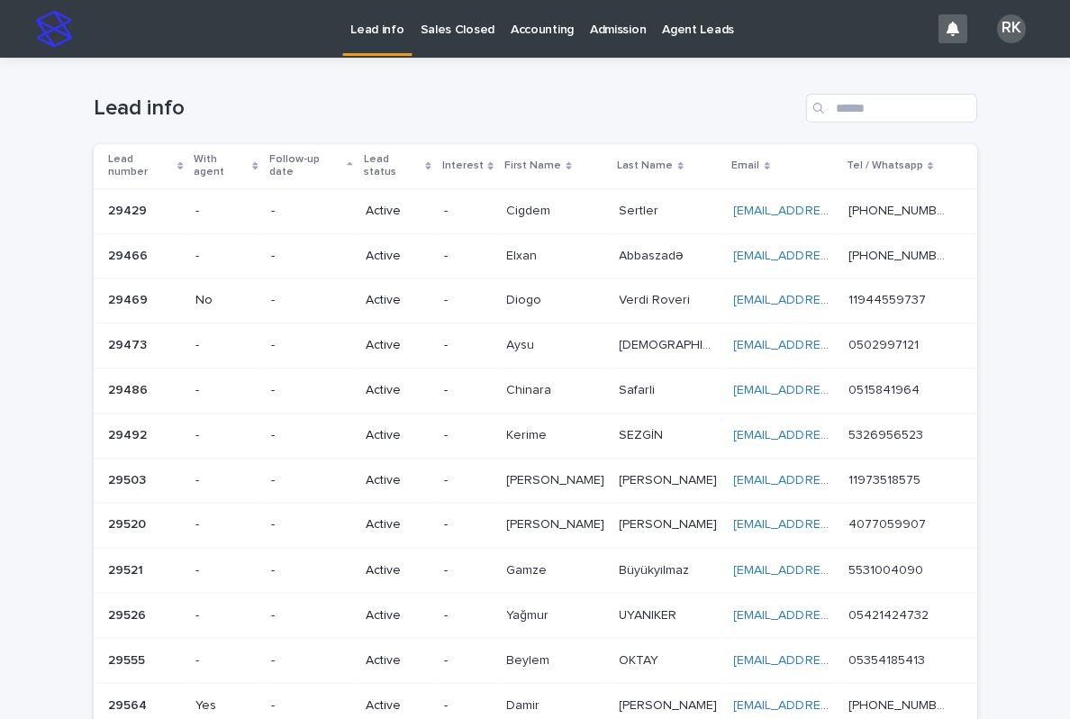
click at [554, 200] on p "Cigdem" at bounding box center [530, 209] width 48 height 19
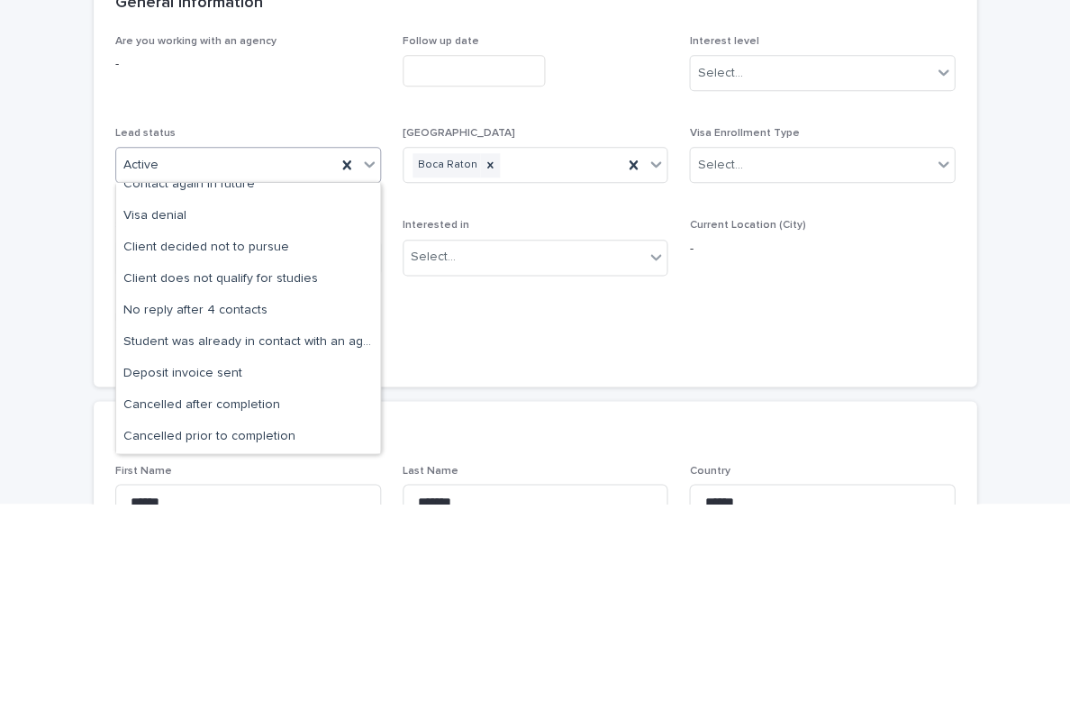
scroll to position [140, 0]
click at [257, 448] on div "Client decided not to pursue" at bounding box center [248, 464] width 264 height 32
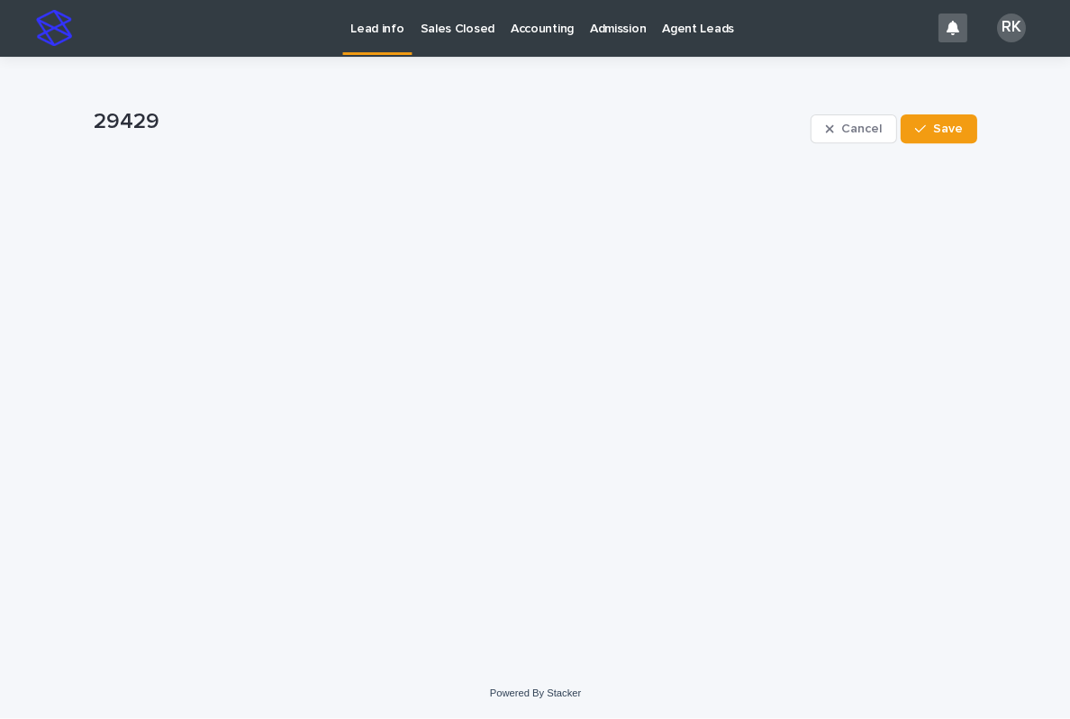
click at [925, 131] on icon "button" at bounding box center [919, 129] width 11 height 13
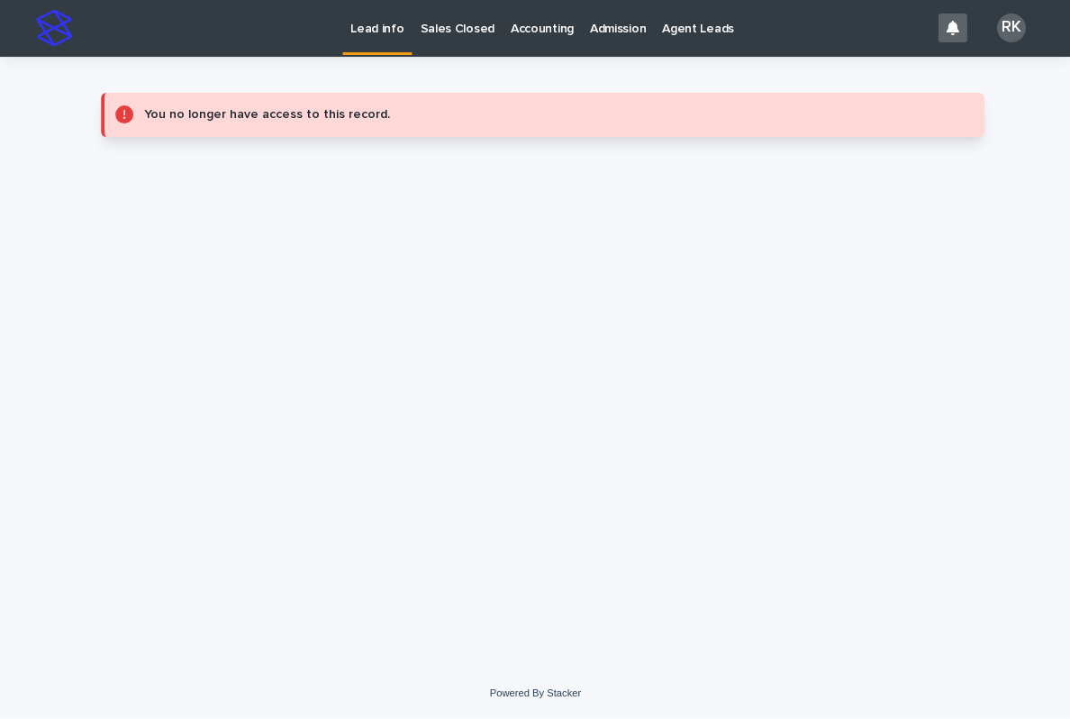
click at [364, 32] on p "Lead info" at bounding box center [376, 19] width 53 height 38
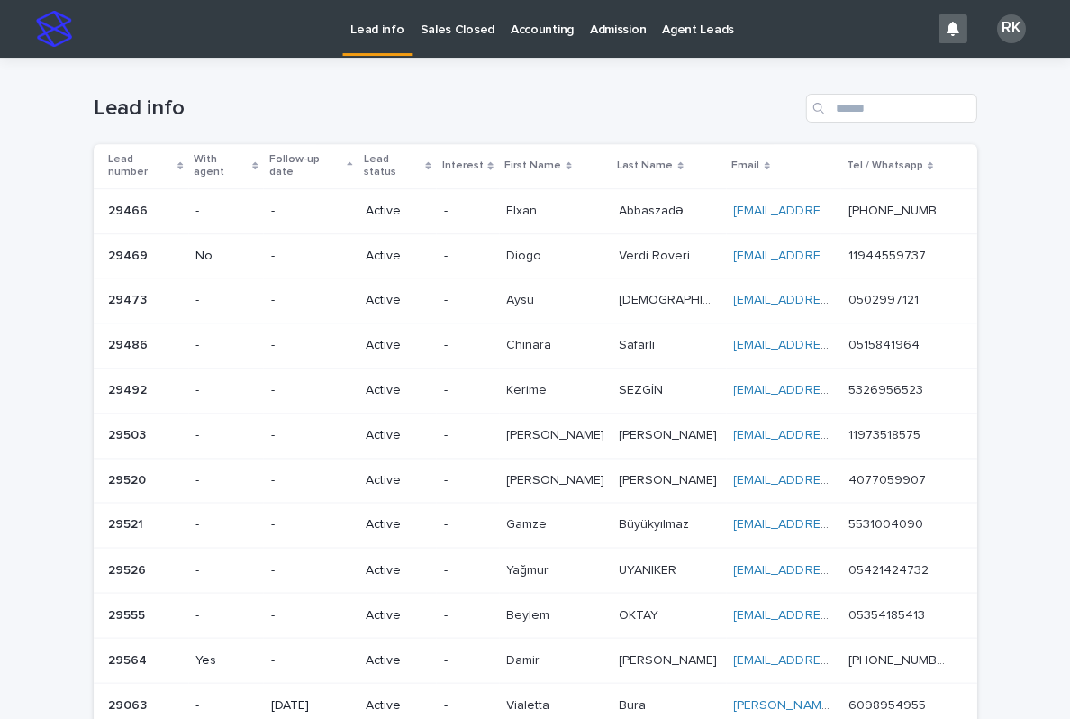
click at [387, 30] on p "Lead info" at bounding box center [376, 19] width 53 height 38
